Goal: Information Seeking & Learning: Check status

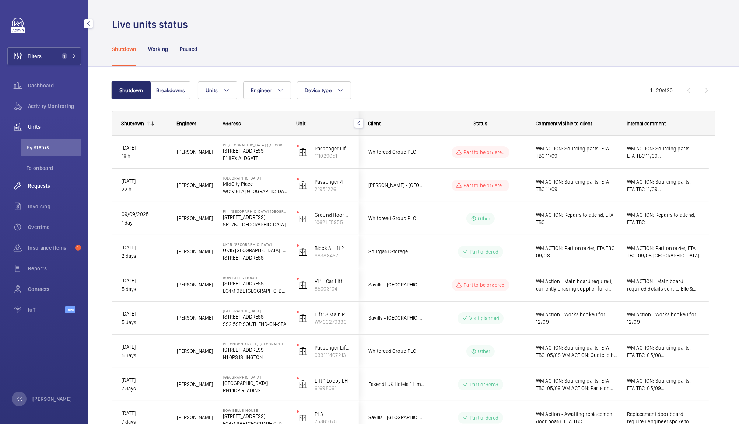
scroll to position [213, 0]
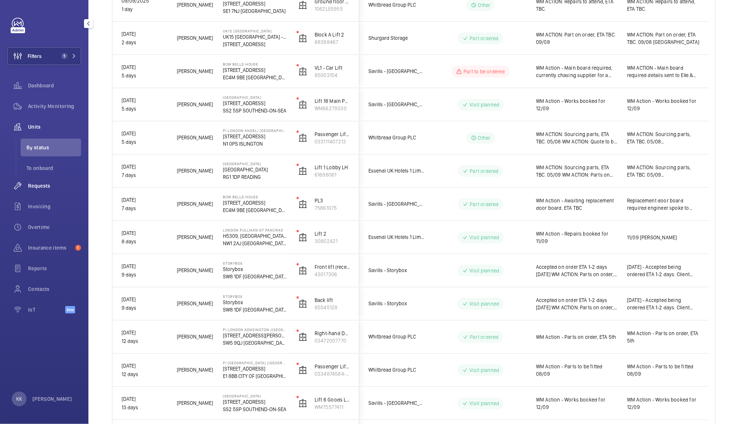
click at [50, 183] on span "Requests" at bounding box center [54, 185] width 53 height 7
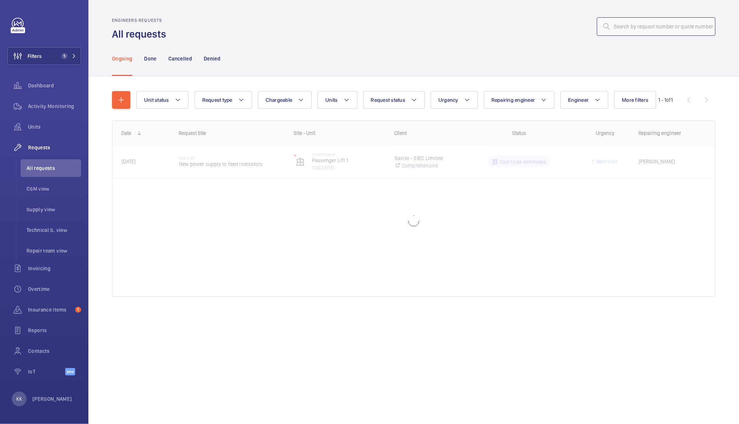
click at [641, 20] on input "text" at bounding box center [656, 26] width 119 height 18
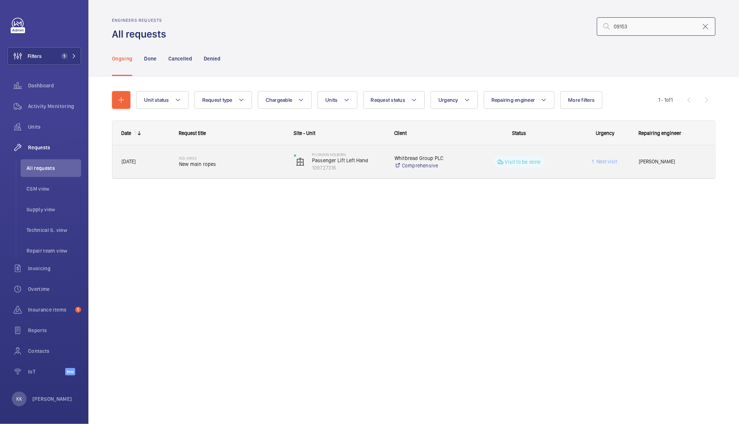
type input "09153"
click at [216, 165] on span "New main ropes" at bounding box center [231, 163] width 105 height 7
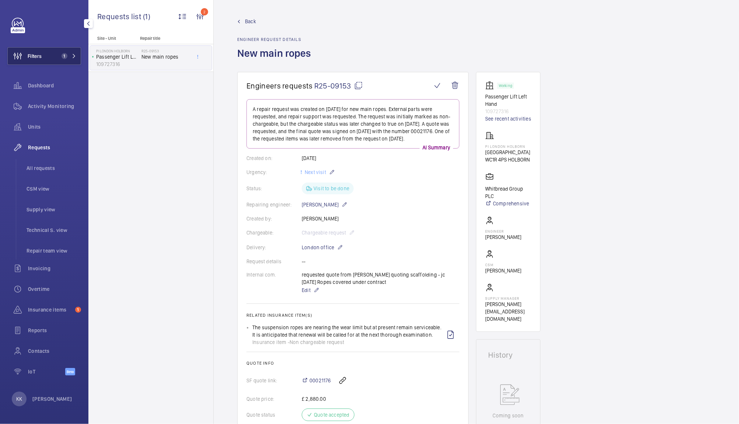
click at [65, 59] on button "Filters 1" at bounding box center [44, 56] width 74 height 18
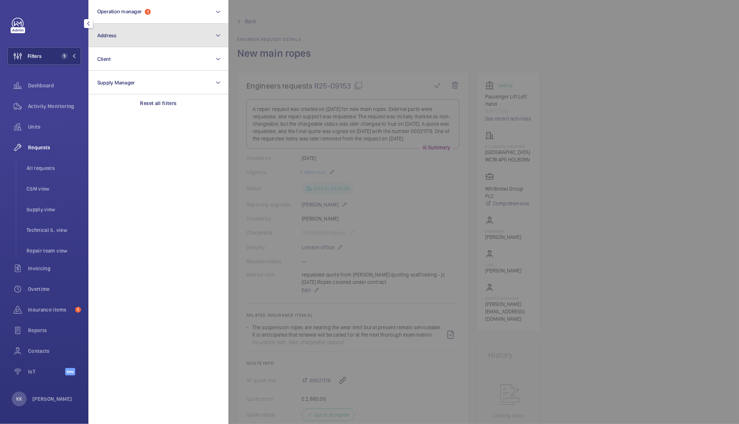
click at [126, 28] on button "Address" at bounding box center [158, 36] width 140 height 24
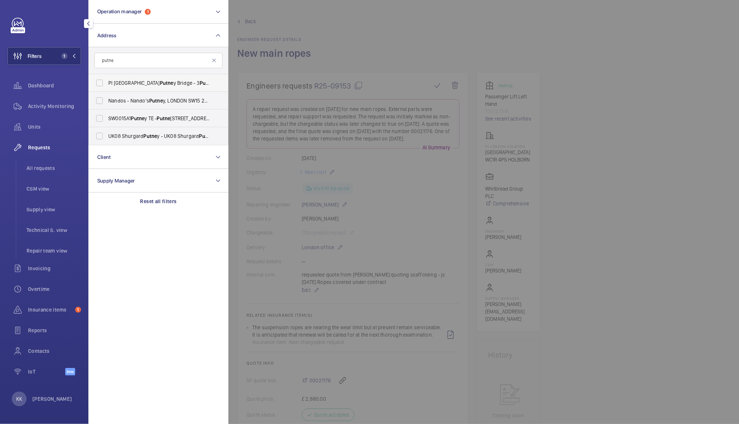
type input "putne"
click at [127, 81] on span "PI London Putne y Bridge - 3 Putne y Bridge Approach, PUTNE Y SW6 3JD" at bounding box center [158, 82] width 101 height 7
click at [107, 81] on input "PI London Putne y Bridge - 3 Putne y Bridge Approach, PUTNE Y SW6 3JD" at bounding box center [99, 83] width 15 height 15
checkbox input "true"
click at [346, 26] on div at bounding box center [597, 212] width 739 height 424
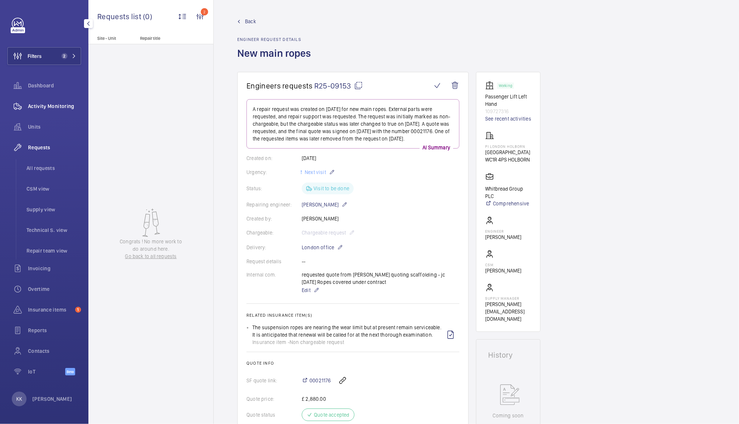
click at [48, 108] on span "Activity Monitoring" at bounding box center [54, 105] width 53 height 7
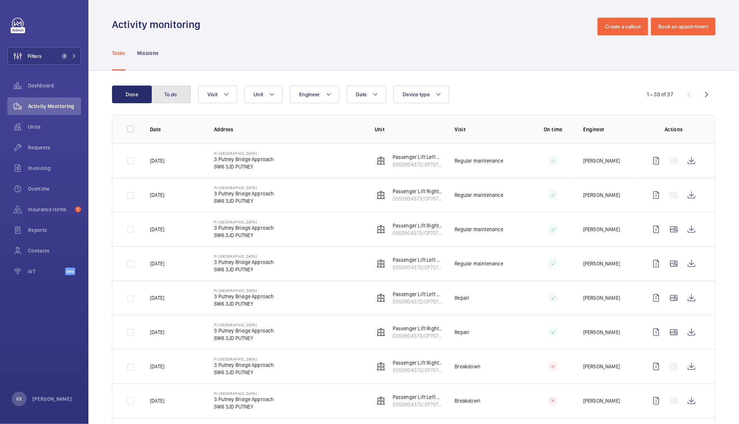
click at [165, 97] on button "To do" at bounding box center [171, 95] width 40 height 18
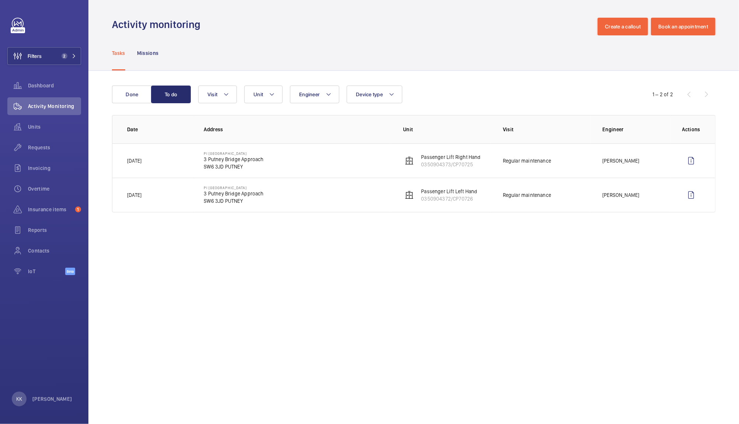
drag, startPoint x: 391, startPoint y: 326, endPoint x: 375, endPoint y: 432, distance: 107.0
click at [375, 423] on html "Filters 2 Dashboard Activity Monitoring Units Requests Invoicing Overtime Insur…" at bounding box center [369, 212] width 739 height 424
click at [39, 145] on span "Requests" at bounding box center [54, 147] width 53 height 7
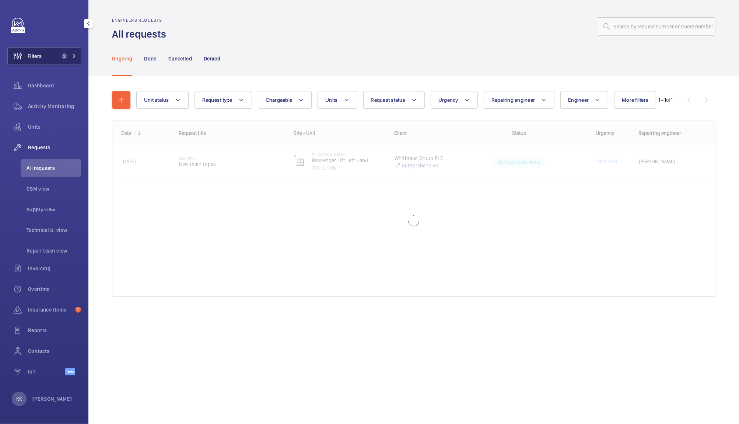
click at [58, 53] on button "Filters 2" at bounding box center [44, 56] width 74 height 18
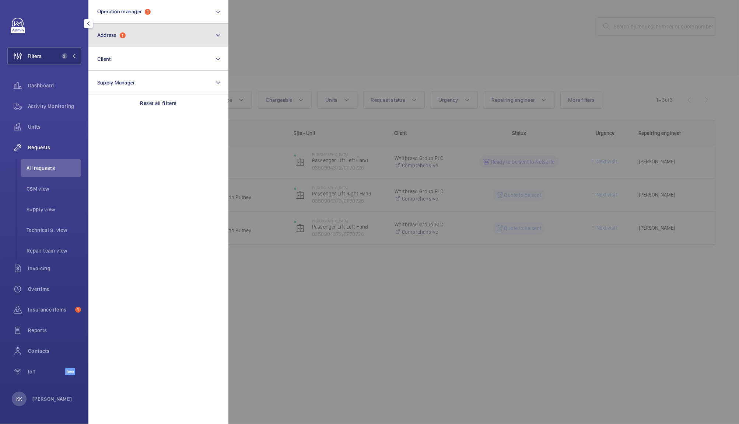
click at [111, 35] on span "Address" at bounding box center [107, 35] width 20 height 6
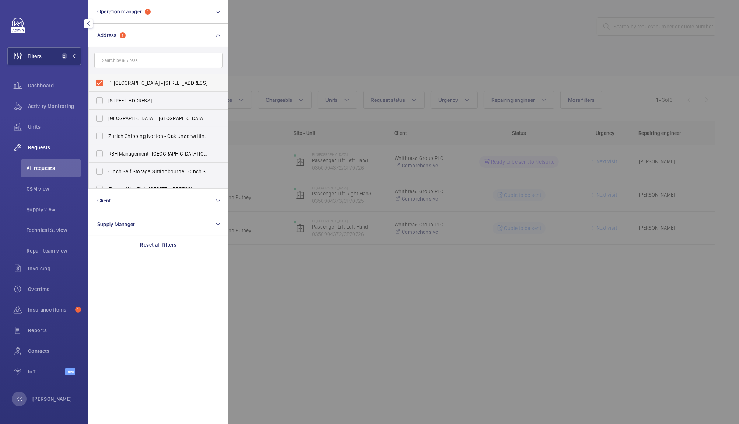
click at [124, 85] on span "PI [GEOGRAPHIC_DATA] - [STREET_ADDRESS]" at bounding box center [158, 82] width 101 height 7
click at [107, 85] on input "PI [GEOGRAPHIC_DATA] - [STREET_ADDRESS]" at bounding box center [99, 83] width 15 height 15
checkbox input "false"
click at [47, 164] on span "All requests" at bounding box center [54, 167] width 55 height 7
click at [660, 38] on div at bounding box center [597, 212] width 739 height 424
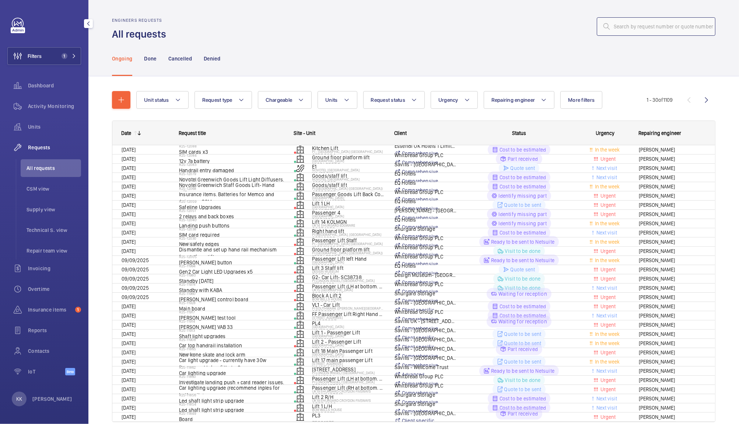
click at [656, 24] on input "text" at bounding box center [656, 26] width 119 height 18
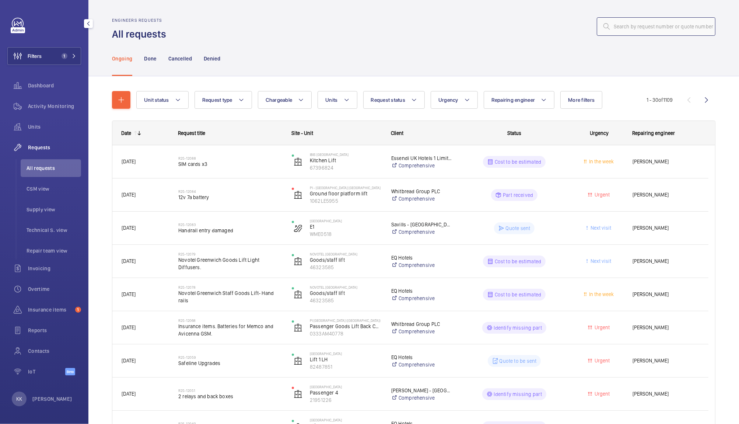
paste input "11702"
type input "11702"
click at [656, 24] on input "11702" at bounding box center [656, 26] width 119 height 18
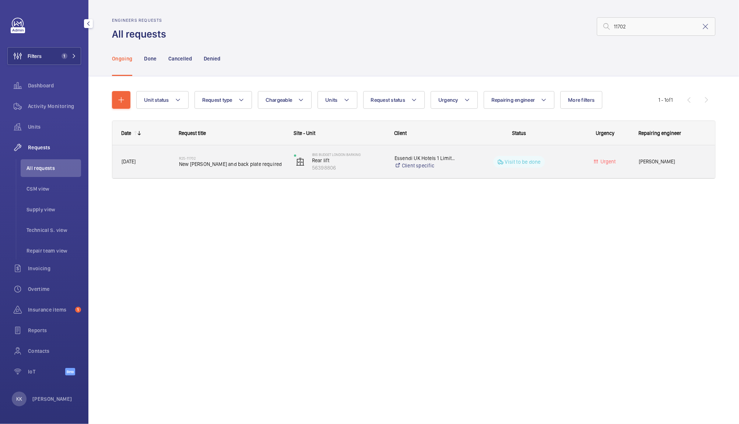
click at [189, 163] on span "New [PERSON_NAME] and back plate required" at bounding box center [231, 163] width 105 height 7
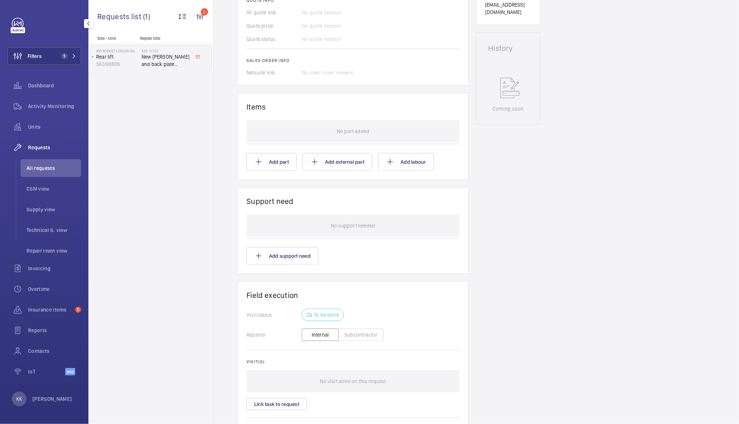
scroll to position [399, 0]
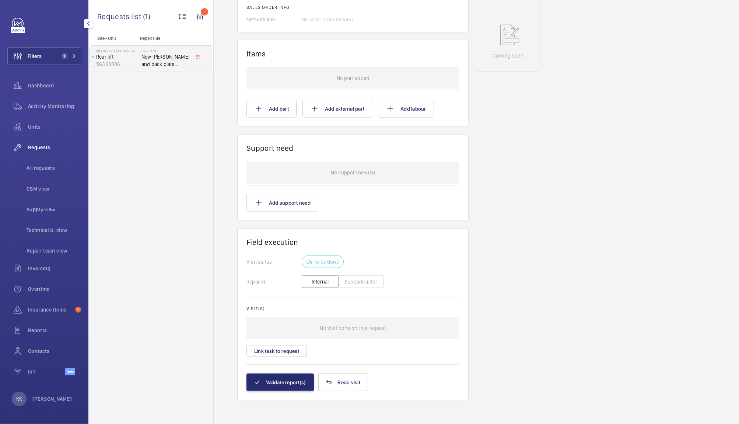
drag, startPoint x: 55, startPoint y: 66, endPoint x: 62, endPoint y: 46, distance: 21.3
click at [62, 46] on div "Filters 1 Dashboard Activity Monitoring Units Requests All requests CSM view Su…" at bounding box center [44, 201] width 74 height 366
drag, startPoint x: 62, startPoint y: 46, endPoint x: 64, endPoint y: 55, distance: 9.6
click at [64, 55] on div "Filters 1 Dashboard Activity Monitoring Units Requests All requests CSM view Su…" at bounding box center [44, 201] width 74 height 366
click at [64, 55] on span "1" at bounding box center [65, 56] width 6 height 6
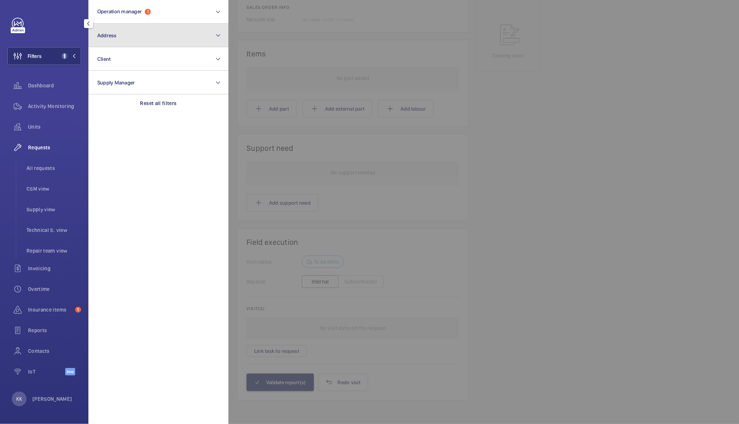
click at [123, 43] on button "Address" at bounding box center [158, 36] width 140 height 24
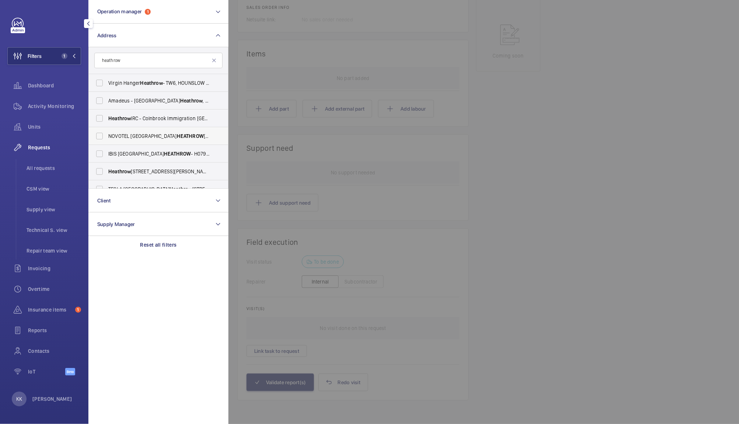
type input "heathrow"
click at [177, 133] on span "HEATHROW" at bounding box center [190, 136] width 27 height 6
click at [107, 133] on input "NOVOTEL LONDON [STREET_ADDRESS]" at bounding box center [99, 136] width 15 height 15
checkbox input "true"
click at [277, 85] on div at bounding box center [597, 212] width 739 height 424
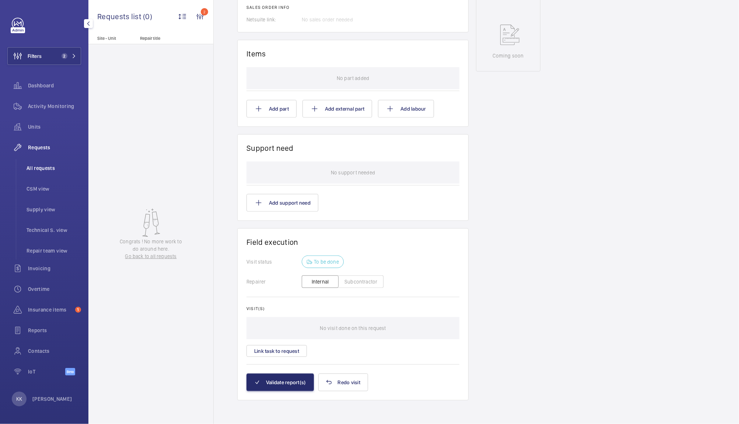
click at [28, 174] on li "All requests" at bounding box center [51, 168] width 60 height 18
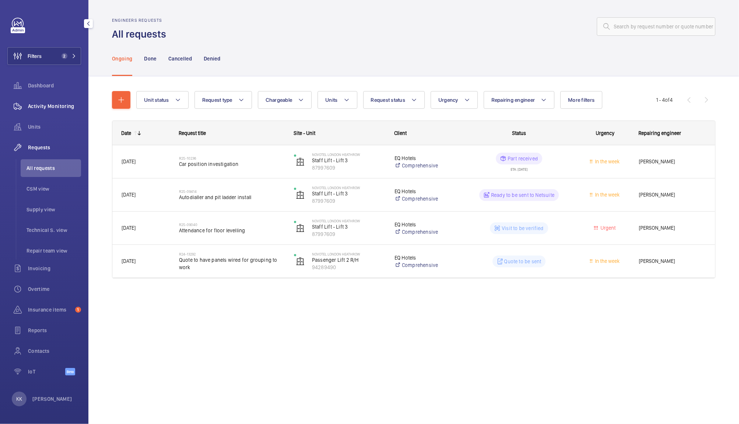
click at [58, 108] on span "Activity Monitoring" at bounding box center [54, 105] width 53 height 7
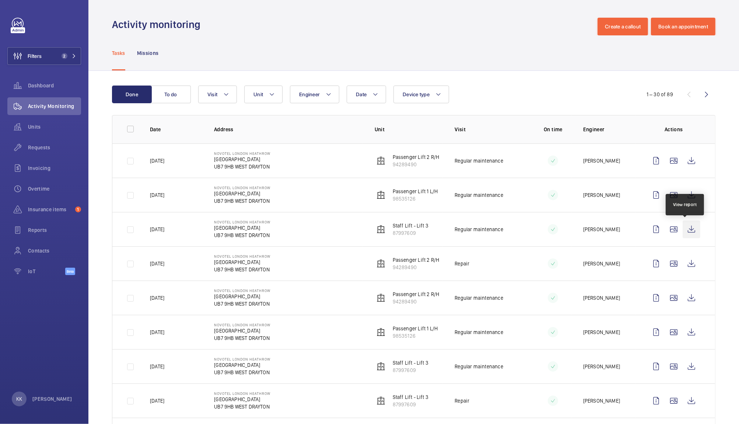
click at [688, 235] on wm-front-icon-button at bounding box center [692, 229] width 18 height 18
drag, startPoint x: 53, startPoint y: 55, endPoint x: 82, endPoint y: 53, distance: 28.4
click at [82, 53] on div "Filters 2 Dashboard Activity Monitoring Units Requests Invoicing Overtime Insur…" at bounding box center [44, 212] width 88 height 424
click at [74, 54] on mat-icon at bounding box center [74, 56] width 4 height 4
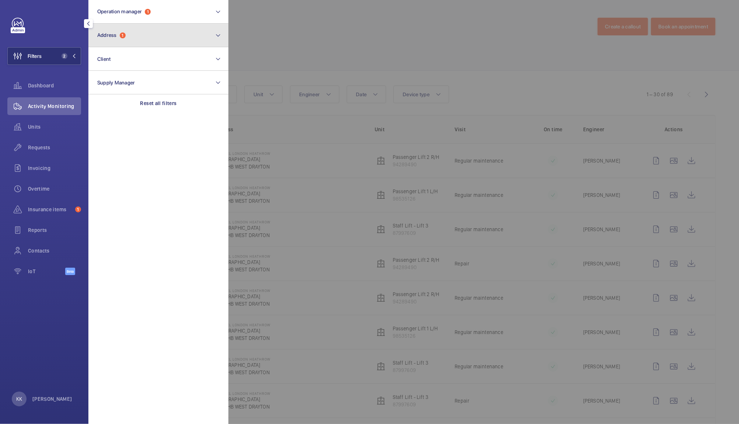
click at [192, 34] on button "Address 1" at bounding box center [158, 36] width 140 height 24
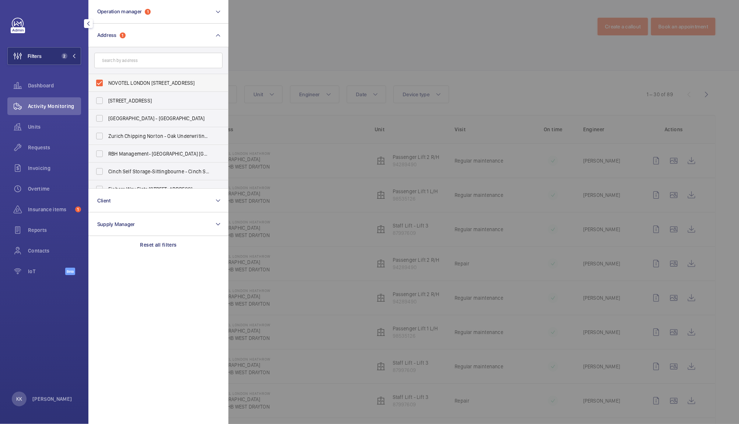
click at [182, 83] on span "NOVOTEL LONDON [STREET_ADDRESS]" at bounding box center [158, 82] width 101 height 7
click at [107, 83] on input "NOVOTEL LONDON [STREET_ADDRESS]" at bounding box center [99, 83] width 15 height 15
checkbox input "false"
click at [378, 53] on div at bounding box center [597, 212] width 739 height 424
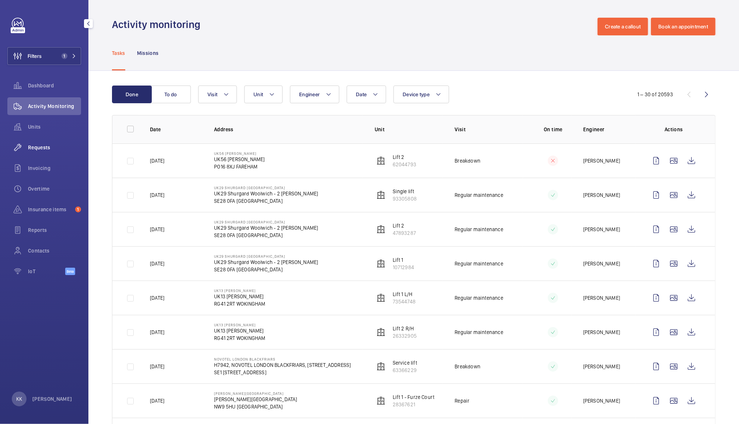
click at [43, 145] on span "Requests" at bounding box center [54, 147] width 53 height 7
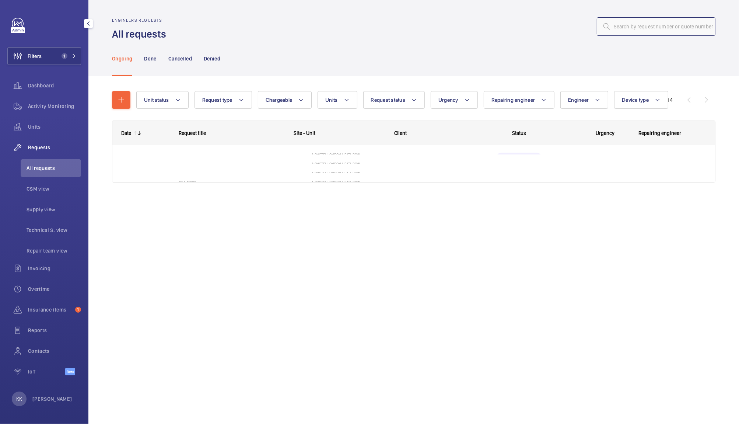
click at [647, 28] on input "text" at bounding box center [656, 26] width 119 height 18
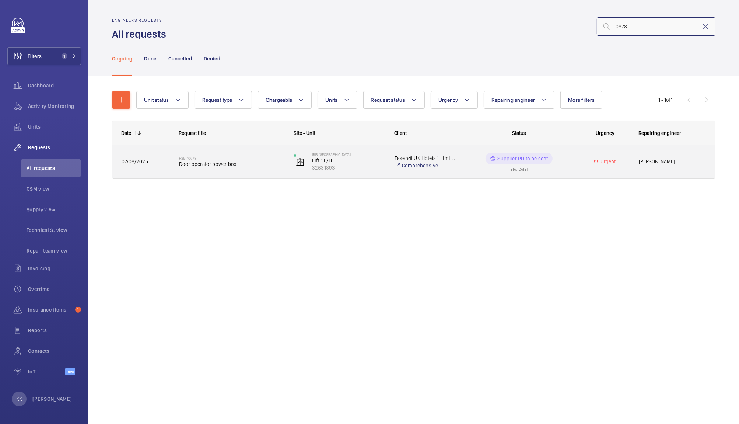
type input "10678"
click at [206, 168] on div "R25-10678 Door operator power box" at bounding box center [231, 161] width 105 height 21
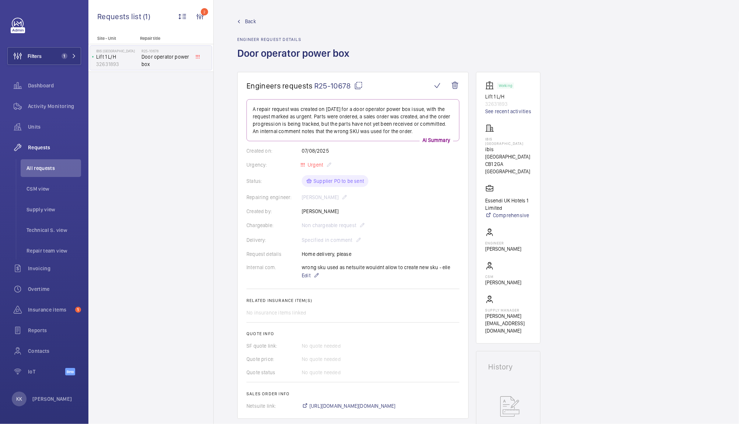
click at [615, 215] on div "Engineers requests R25-10678 A repair request was created on [DATE] for a door …" at bounding box center [477, 430] width 526 height 717
click at [702, 107] on div "Engineers requests R25-10678 A repair request was created on [DATE] for a door …" at bounding box center [477, 430] width 526 height 717
click at [667, 191] on div "Engineers requests R25-10678 A repair request was created on [DATE] for a door …" at bounding box center [477, 430] width 526 height 717
click at [611, 196] on div "Engineers requests R25-10678 A repair request was created on [DATE] for a door …" at bounding box center [477, 430] width 526 height 717
click at [611, 150] on div "Engineers requests R25-10678 A repair request was created on [DATE] for a door …" at bounding box center [477, 430] width 526 height 717
